Goal: Find specific page/section: Find specific page/section

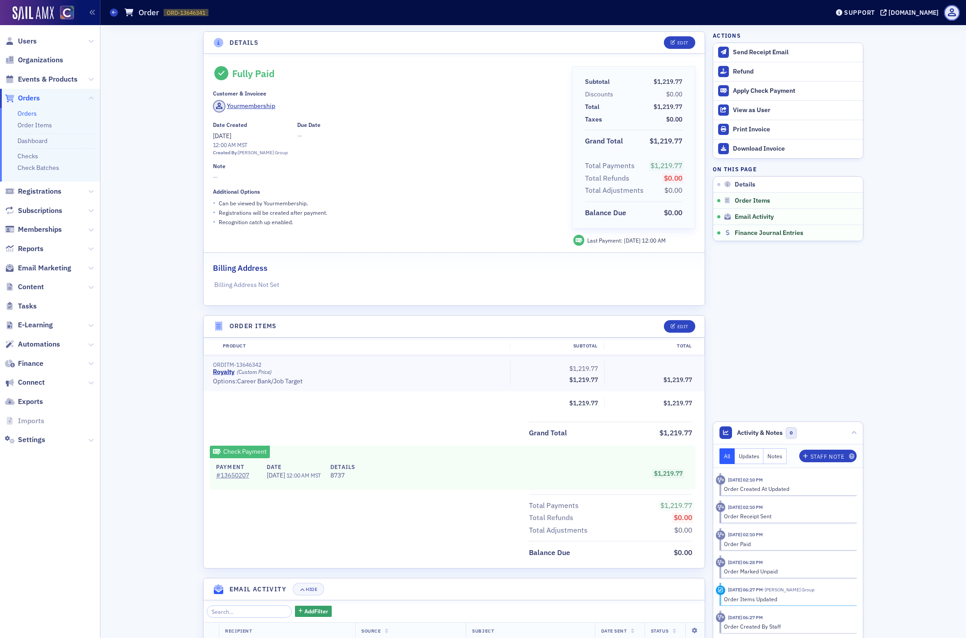
scroll to position [400, 0]
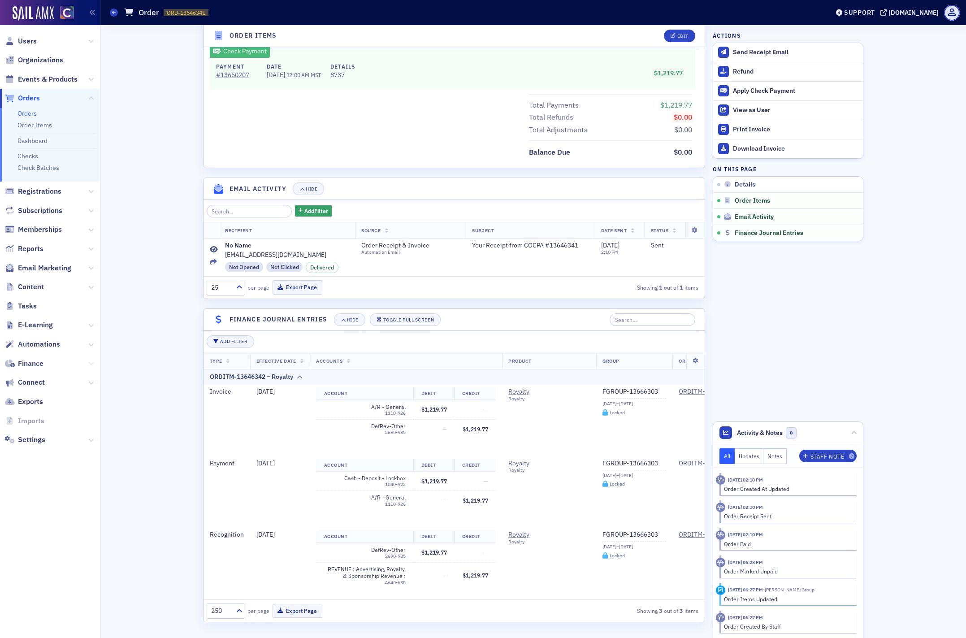
click at [92, 365] on icon at bounding box center [90, 363] width 5 height 5
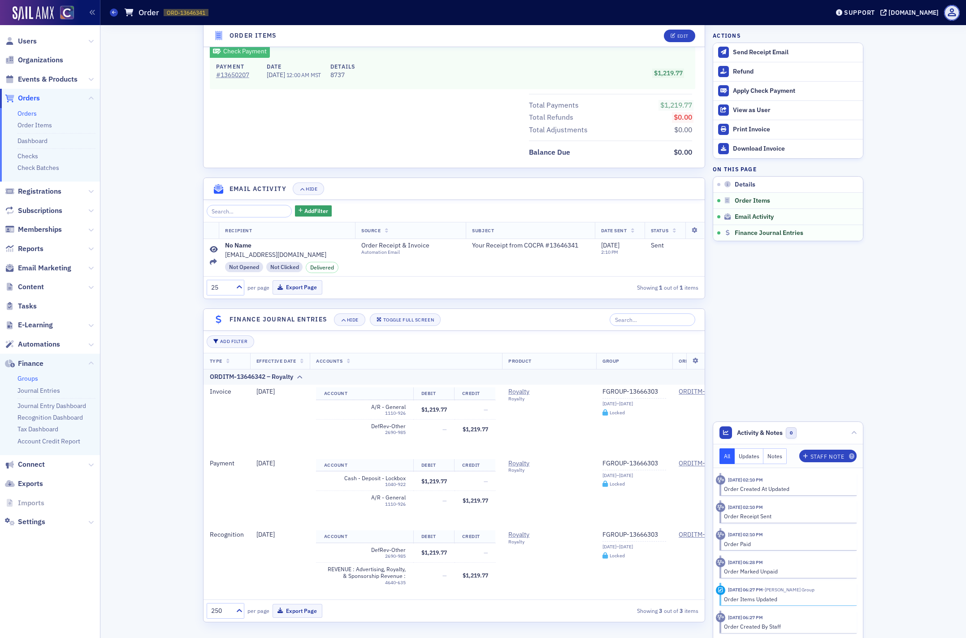
click at [31, 379] on link "Groups" at bounding box center [27, 378] width 21 height 8
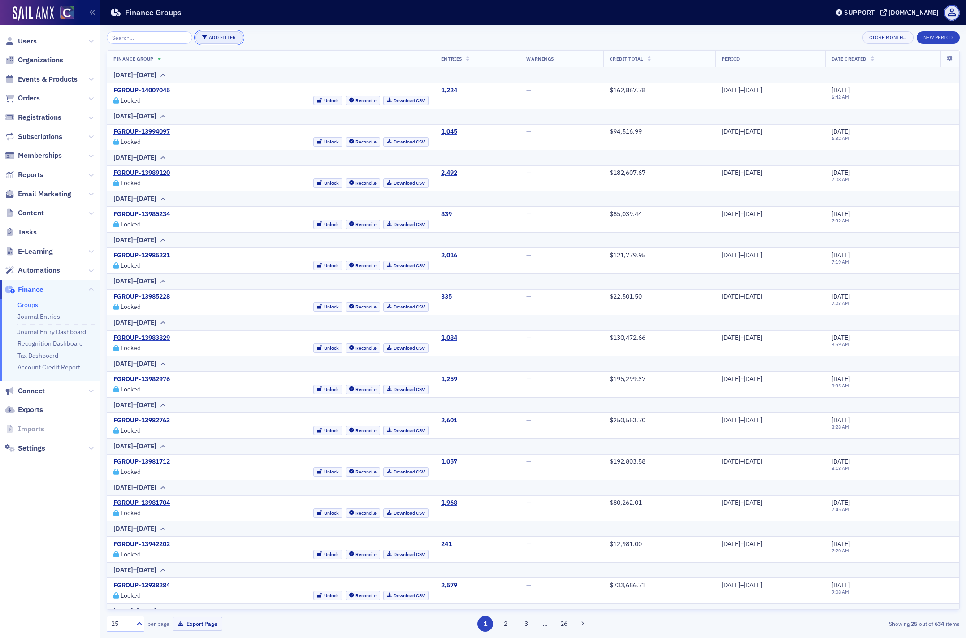
click at [211, 39] on button "Add Filter" at bounding box center [220, 37] width 48 height 13
click at [213, 38] on button "Add Filter" at bounding box center [220, 37] width 48 height 13
click at [246, 38] on div "Status" at bounding box center [248, 38] width 16 height 8
click at [38, 317] on link "Journal Entries" at bounding box center [38, 317] width 43 height 8
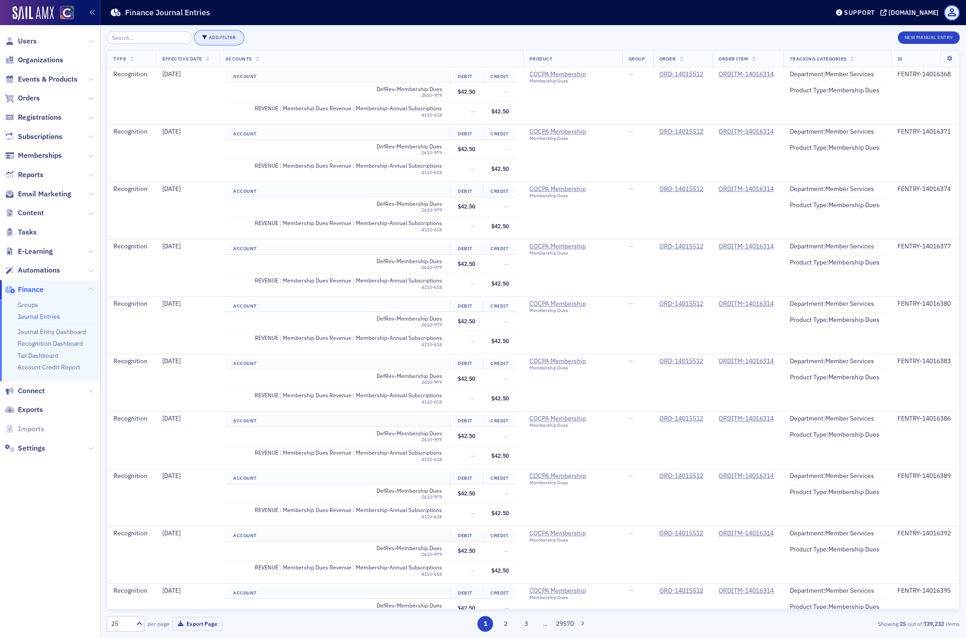
click at [212, 35] on button "Add Filter" at bounding box center [220, 37] width 48 height 13
click at [197, 143] on div "Product" at bounding box center [208, 141] width 49 height 8
click at [288, 41] on icon at bounding box center [291, 43] width 9 height 9
click at [265, 41] on div at bounding box center [265, 42] width 40 height 11
type input "roya"
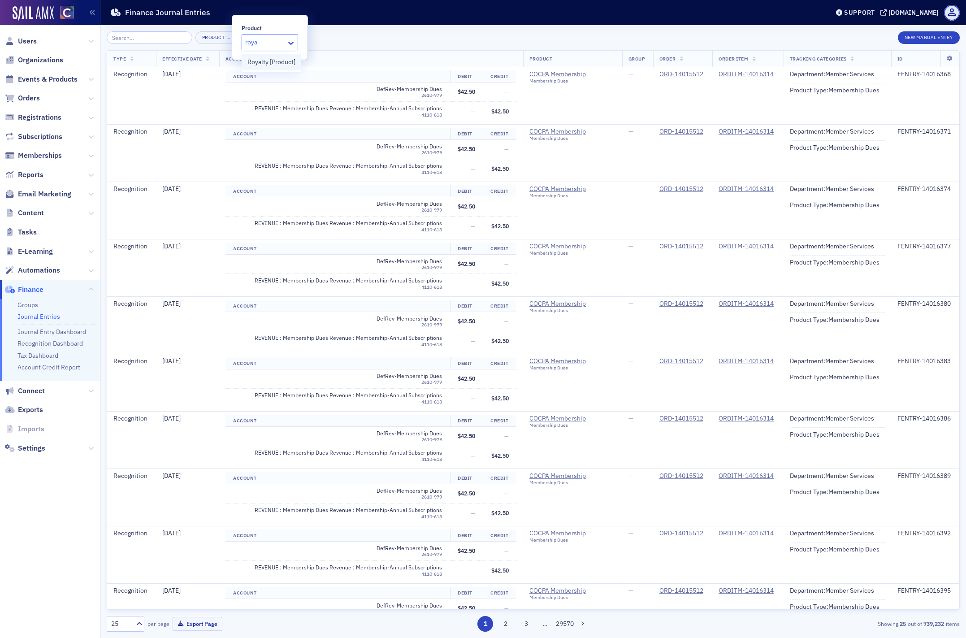
click at [272, 60] on span "Royalty [Product]" at bounding box center [272, 61] width 48 height 9
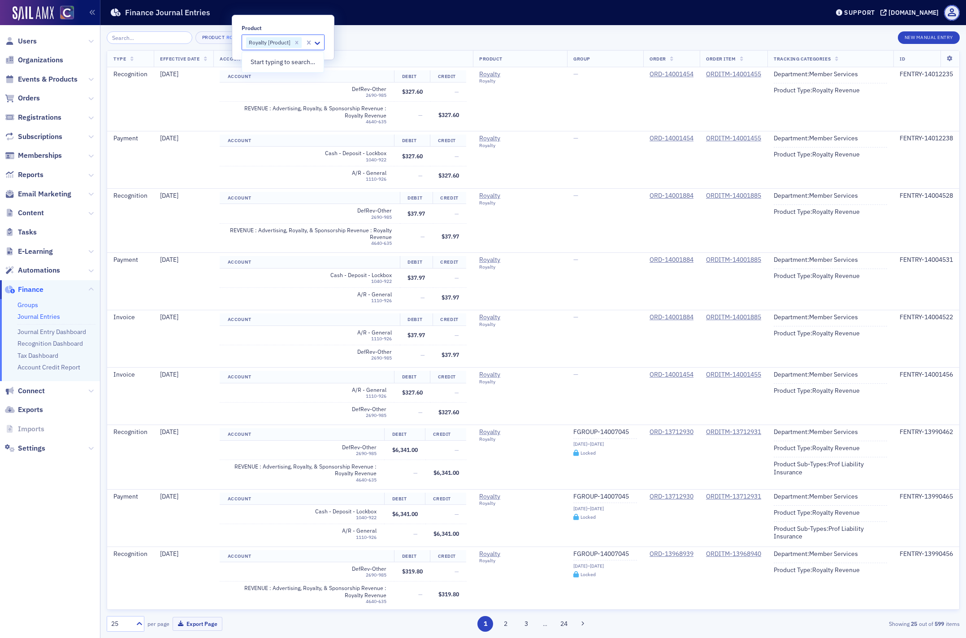
click at [28, 304] on link "Groups" at bounding box center [27, 305] width 21 height 8
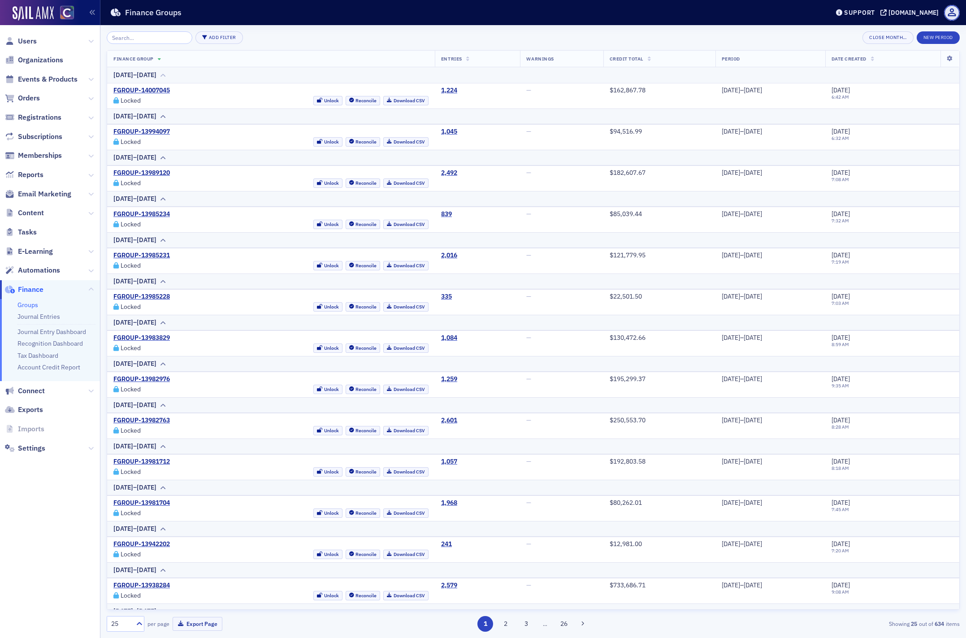
click at [166, 74] on icon at bounding box center [163, 75] width 7 height 5
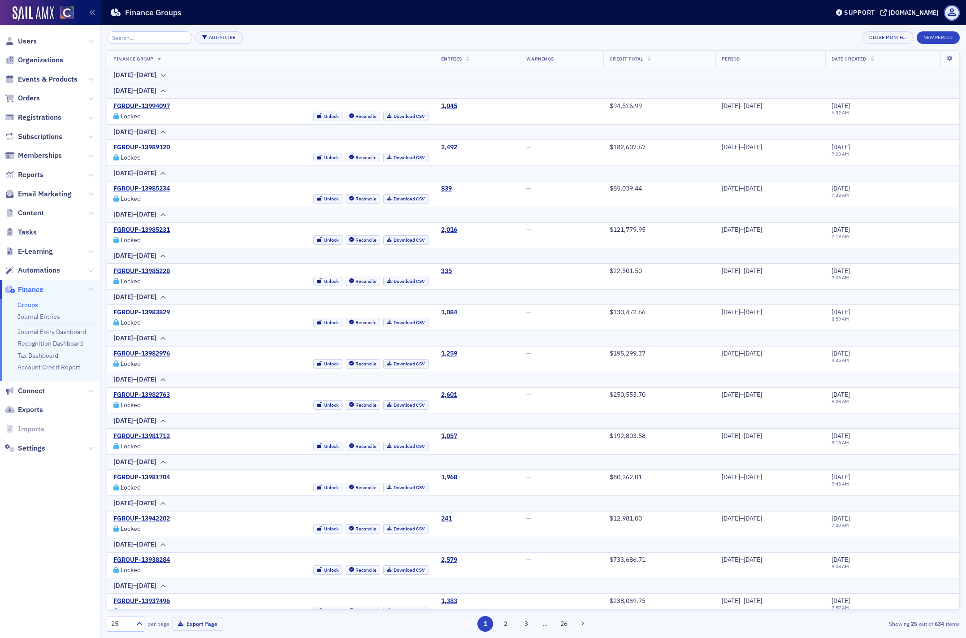
click at [160, 58] on icon at bounding box center [160, 59] width 4 height 5
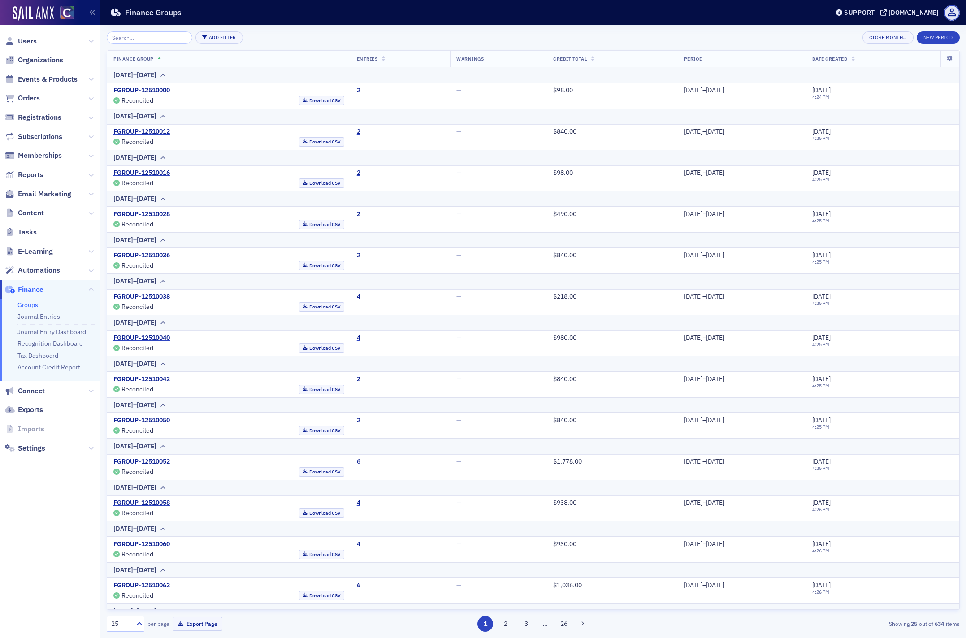
click at [160, 58] on icon at bounding box center [160, 59] width 4 height 5
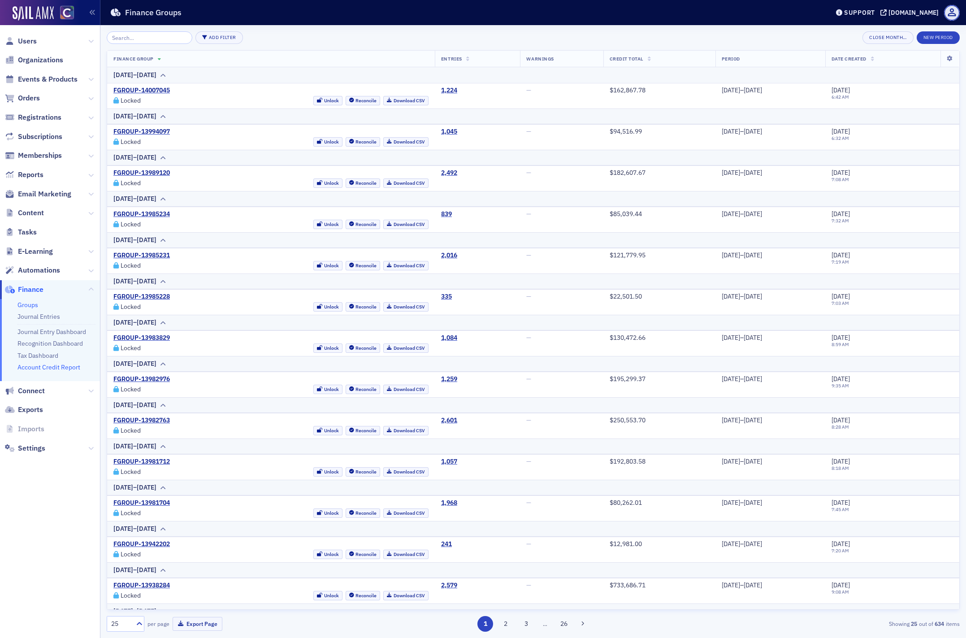
click at [67, 368] on link "Account Credit Report" at bounding box center [48, 367] width 63 height 8
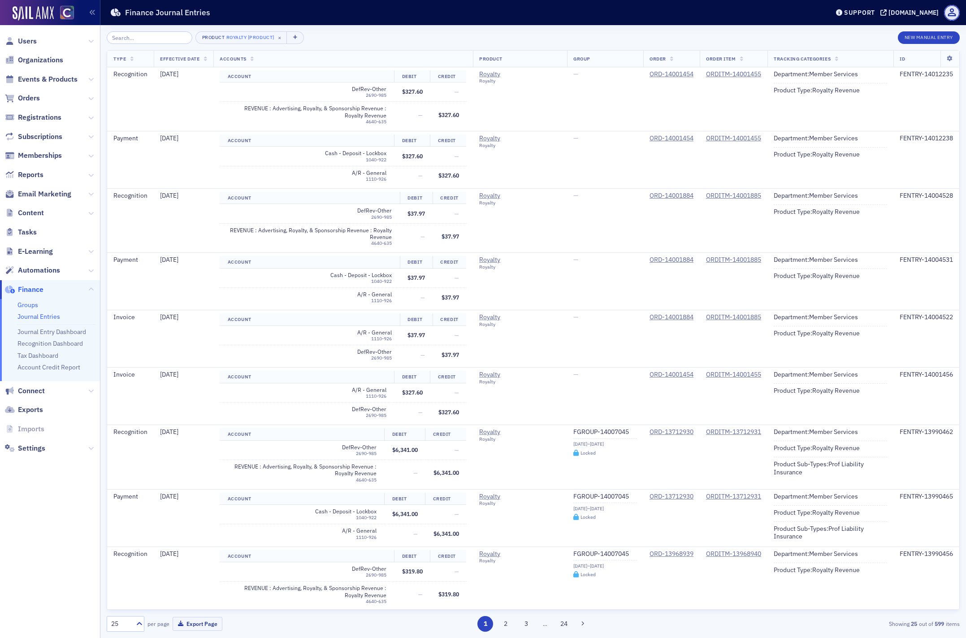
click at [34, 304] on link "Groups" at bounding box center [27, 305] width 21 height 8
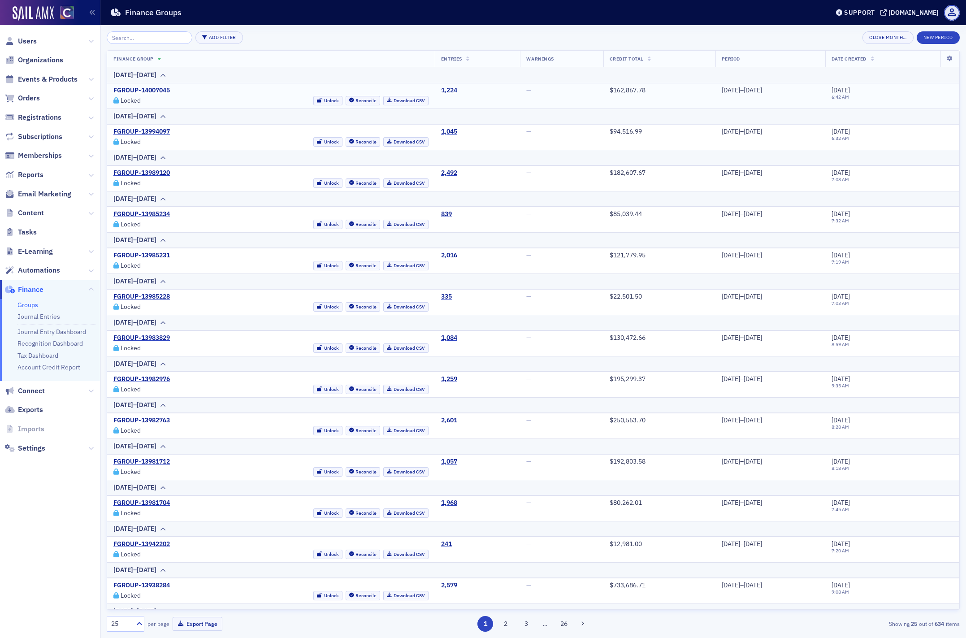
click at [156, 90] on link "FGROUP-14007045" at bounding box center [141, 91] width 57 height 8
click at [91, 174] on icon at bounding box center [90, 175] width 5 height 5
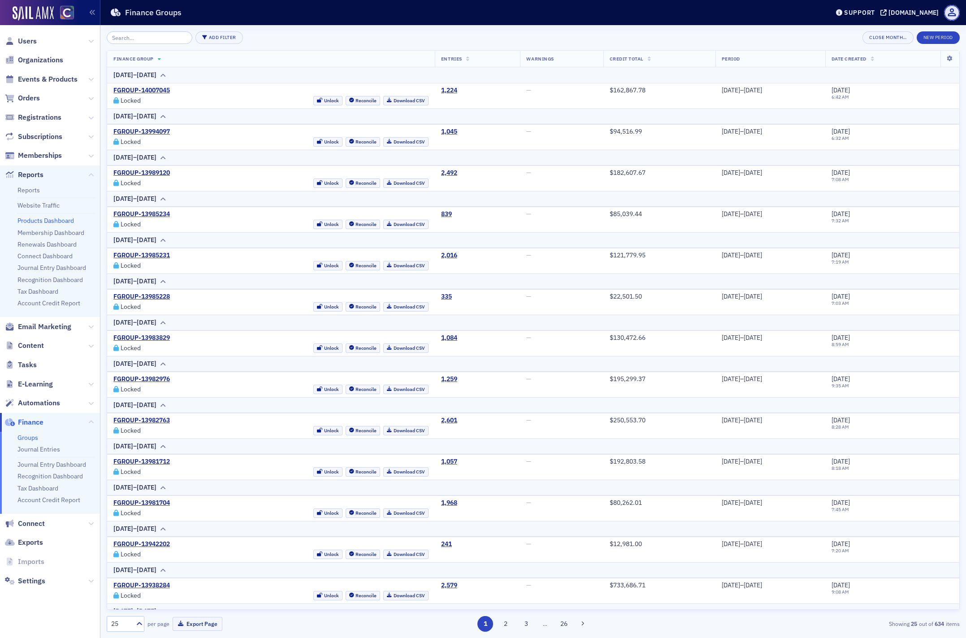
click at [59, 219] on link "Products Dashboard" at bounding box center [45, 221] width 57 height 8
